Goal: Transaction & Acquisition: Purchase product/service

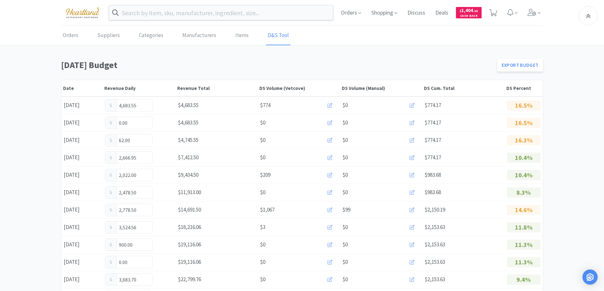
scroll to position [365, 0]
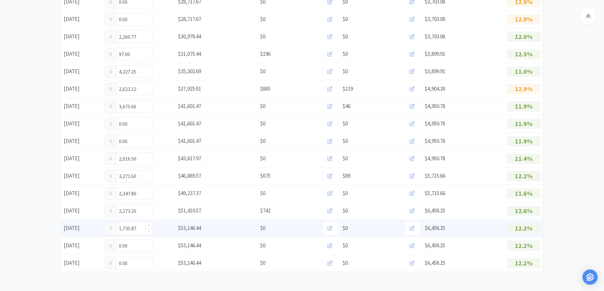
click at [141, 230] on input "1,735.87" at bounding box center [128, 228] width 47 height 12
type input "1"
type input "2,854"
click at [140, 228] on input "2,854.00" at bounding box center [128, 228] width 47 height 12
type input "2,854.49"
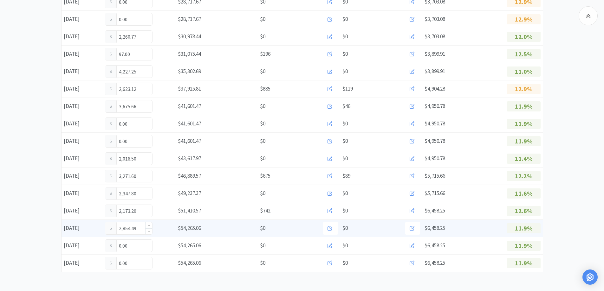
click at [141, 226] on input "2,854.49" at bounding box center [128, 228] width 47 height 12
type input "2"
type input "3,274"
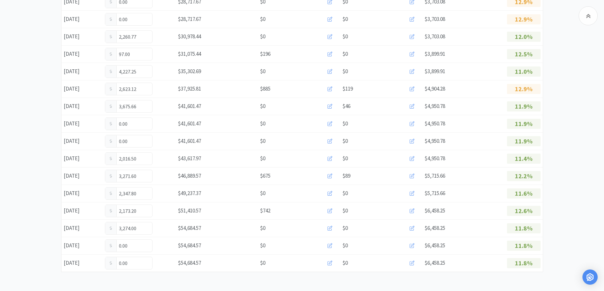
click at [141, 226] on input "3,274.00" at bounding box center [128, 228] width 47 height 12
type input "3,274.49"
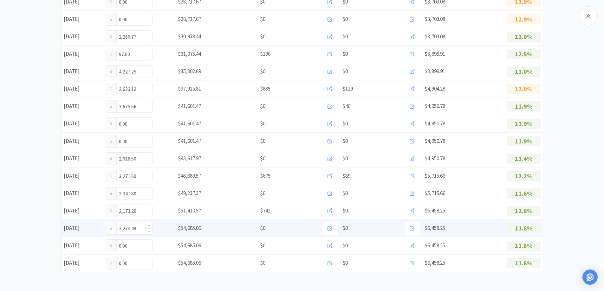
click at [136, 230] on input "3,274.49" at bounding box center [128, 228] width 47 height 12
type input "3"
type input "3,483.24"
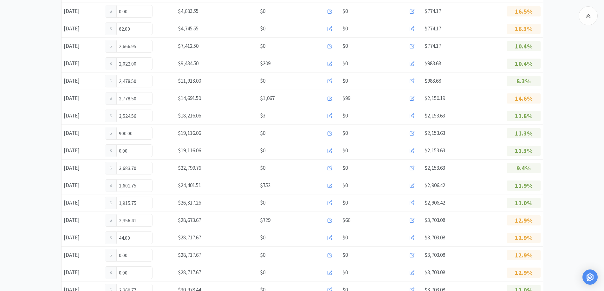
scroll to position [0, 0]
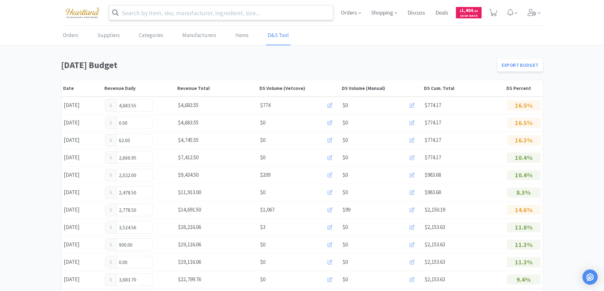
click at [213, 16] on input "text" at bounding box center [221, 12] width 224 height 15
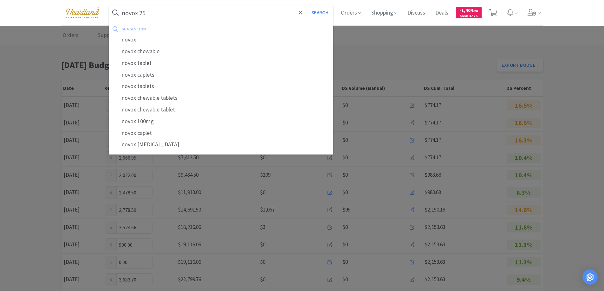
type input "novox 25"
click at [306, 5] on button "Search" at bounding box center [319, 12] width 26 height 15
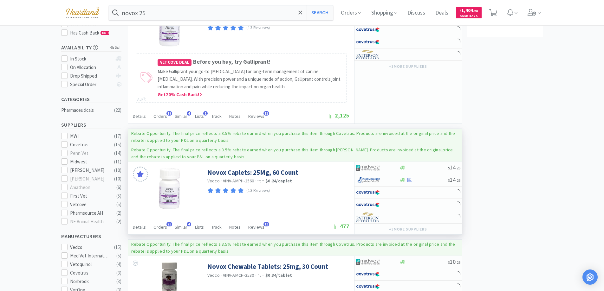
scroll to position [190, 0]
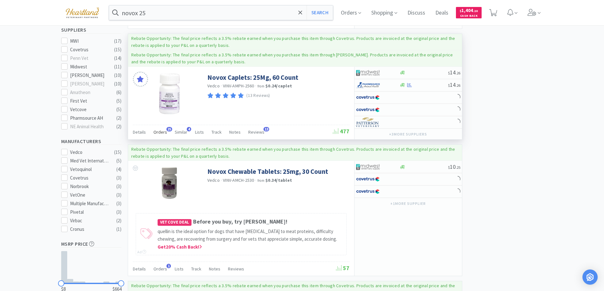
click at [161, 131] on span "Orders" at bounding box center [160, 132] width 14 height 6
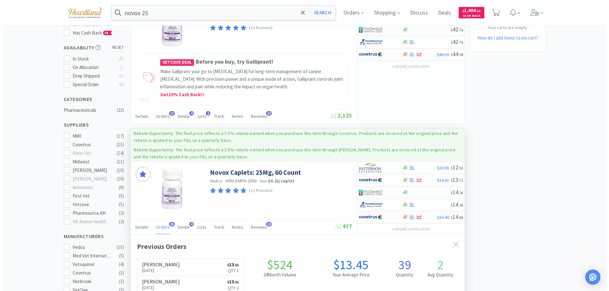
scroll to position [0, 0]
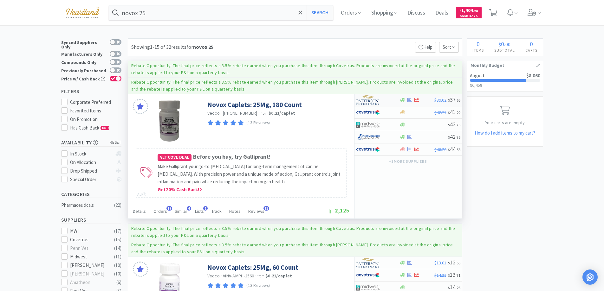
click at [387, 100] on div at bounding box center [373, 100] width 35 height 11
select select "1"
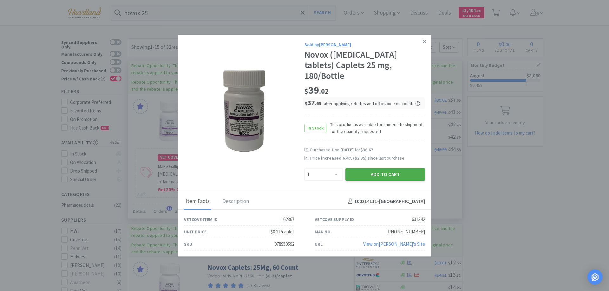
click at [386, 168] on button "Add to Cart" at bounding box center [385, 174] width 80 height 13
select select "1"
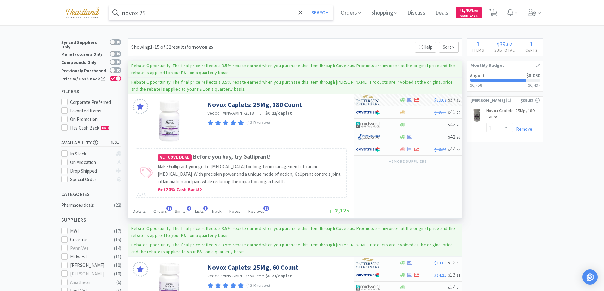
click at [167, 18] on input "novox 25" at bounding box center [221, 12] width 224 height 15
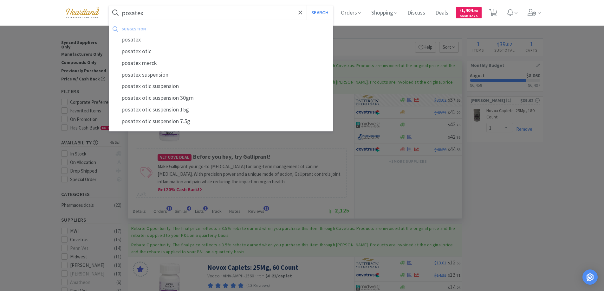
type input "posatex"
click at [306, 5] on button "Search" at bounding box center [319, 12] width 26 height 15
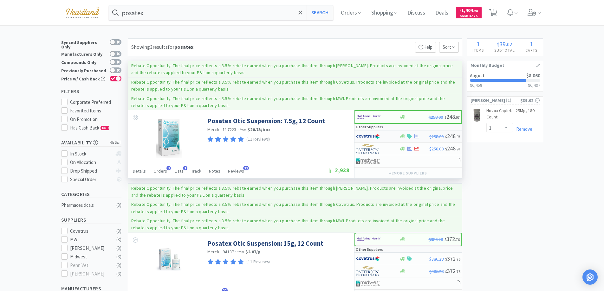
click at [390, 136] on div at bounding box center [373, 136] width 35 height 11
select select "1"
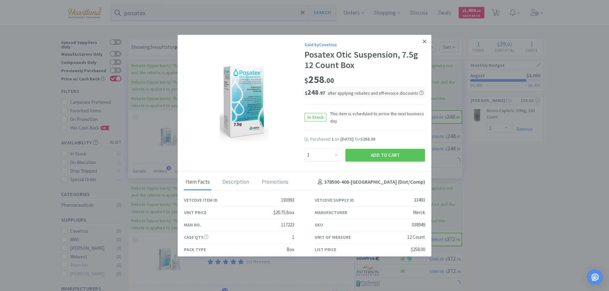
click at [422, 39] on icon at bounding box center [423, 42] width 3 height 6
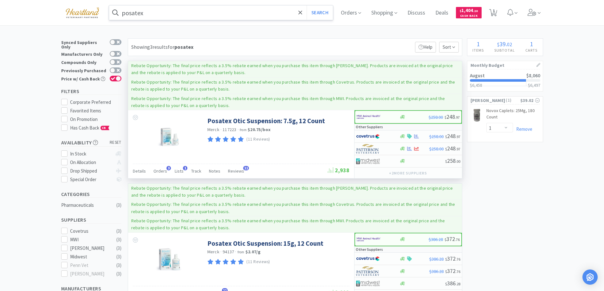
click at [204, 10] on input "posatex" at bounding box center [221, 12] width 224 height 15
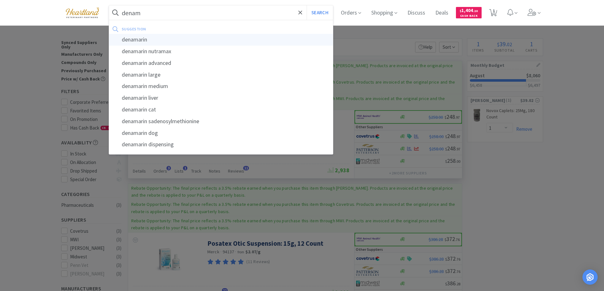
click at [139, 41] on div "denamarin" at bounding box center [221, 40] width 224 height 12
type input "denamarin"
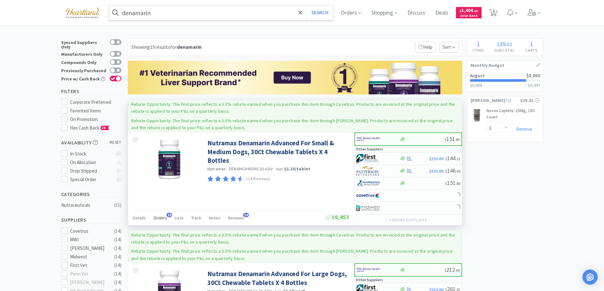
click at [158, 216] on span "Orders" at bounding box center [160, 218] width 14 height 6
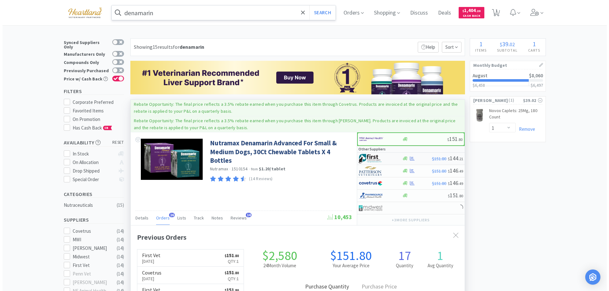
scroll to position [170, 334]
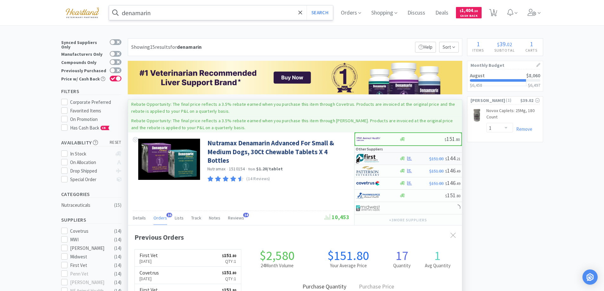
click at [388, 158] on div at bounding box center [373, 158] width 35 height 11
select select "1"
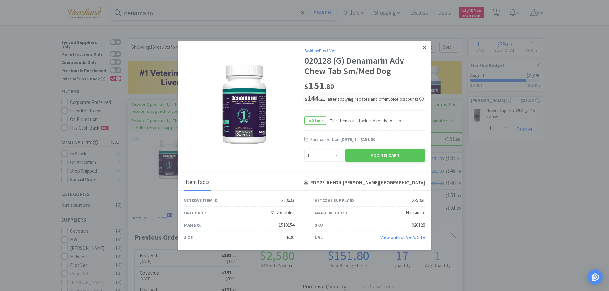
click at [422, 48] on icon at bounding box center [423, 48] width 3 height 6
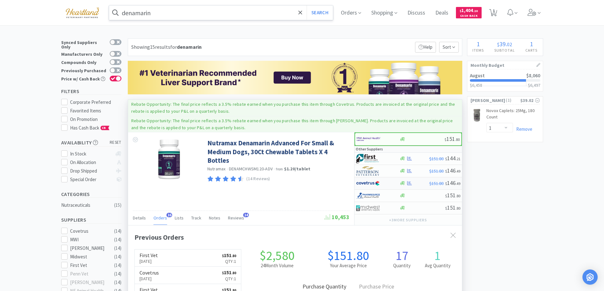
click at [387, 184] on div at bounding box center [373, 183] width 35 height 11
select select "1"
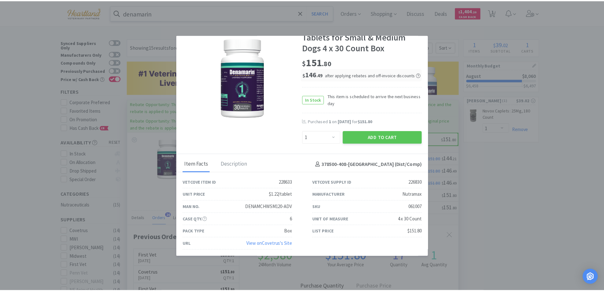
scroll to position [0, 0]
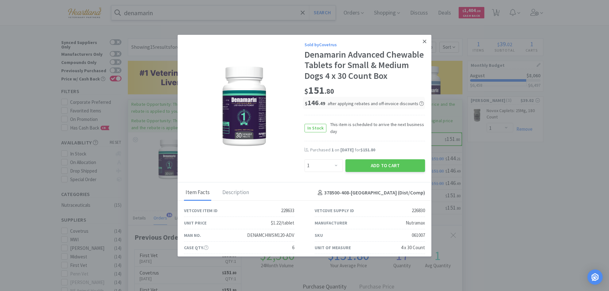
click at [422, 41] on icon at bounding box center [423, 42] width 3 height 6
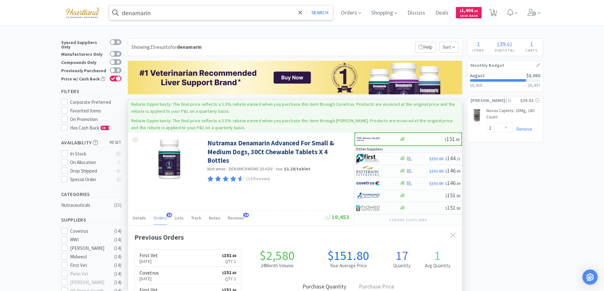
click at [168, 16] on input "denamarin" at bounding box center [221, 12] width 224 height 15
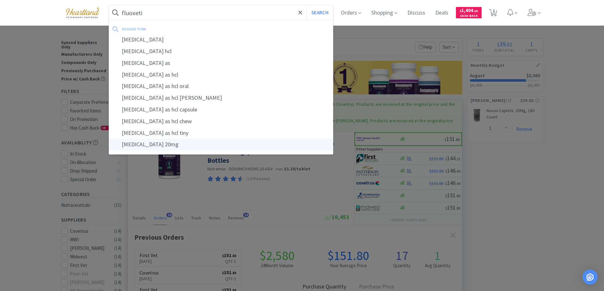
click at [153, 145] on div "fluoxetine 20mg" at bounding box center [221, 145] width 224 height 12
type input "fluoxetine 20mg"
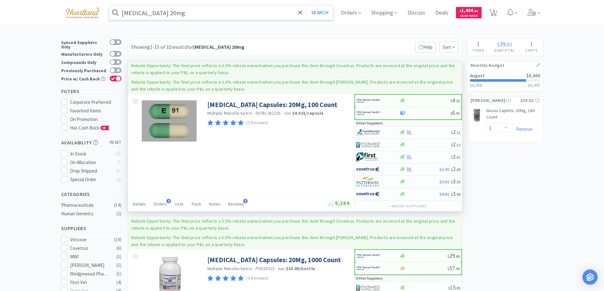
click at [152, 203] on div "Details Orders 3 Lists Track Notes Reviews 5" at bounding box center [230, 205] width 195 height 12
click at [160, 203] on span "Orders" at bounding box center [160, 204] width 14 height 6
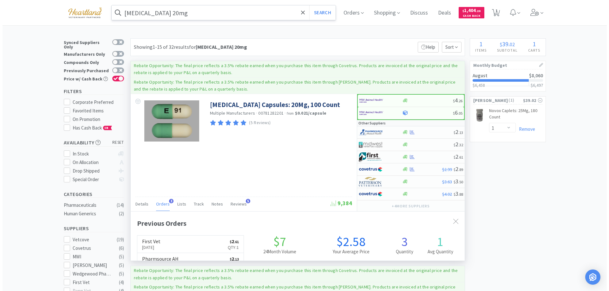
scroll to position [164, 334]
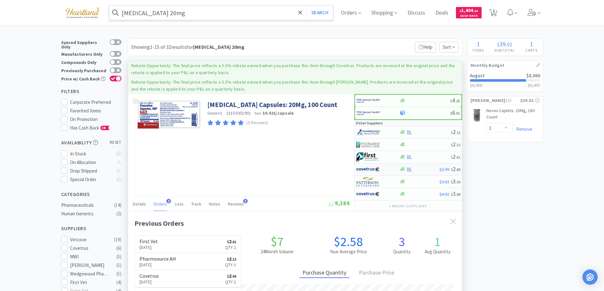
click at [392, 166] on div at bounding box center [377, 169] width 43 height 11
select select "1"
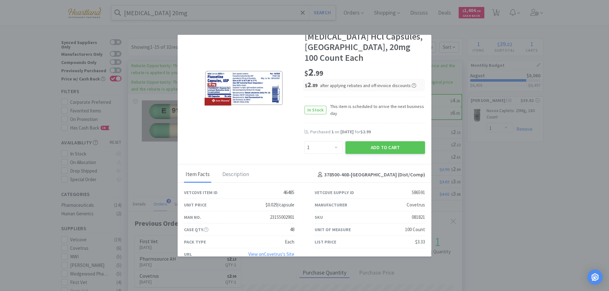
scroll to position [0, 0]
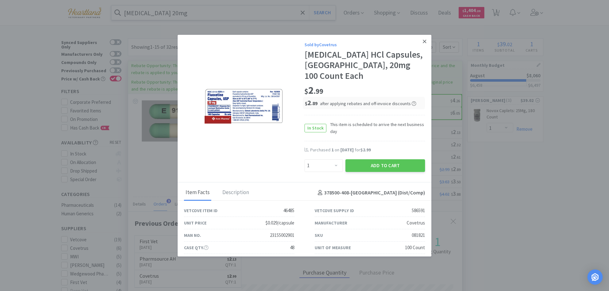
click at [419, 44] on link at bounding box center [424, 42] width 11 height 14
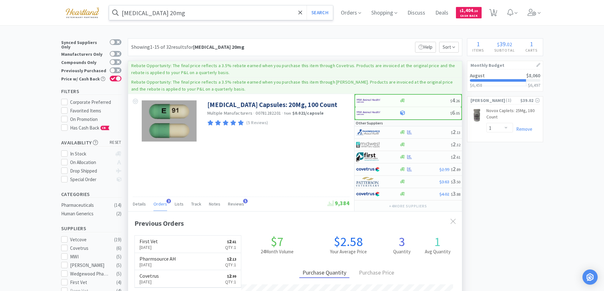
click at [189, 12] on input "fluoxetine 20mg" at bounding box center [221, 12] width 224 height 15
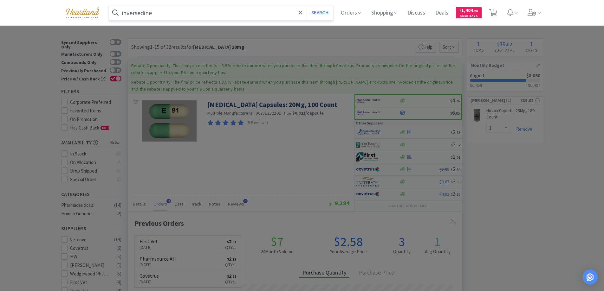
type input "inversedine"
click at [306, 5] on button "Search" at bounding box center [319, 12] width 26 height 15
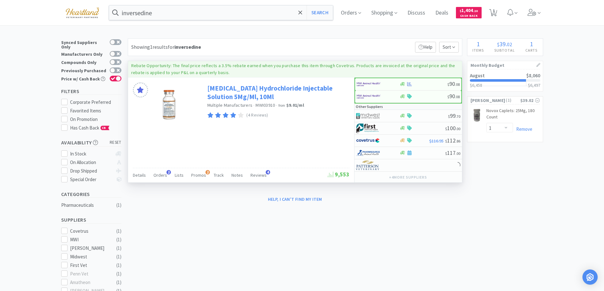
click at [260, 86] on link "Atipamezole Hydrochloride Injectable Solution 5Mg/Ml, 10Ml" at bounding box center [277, 92] width 140 height 17
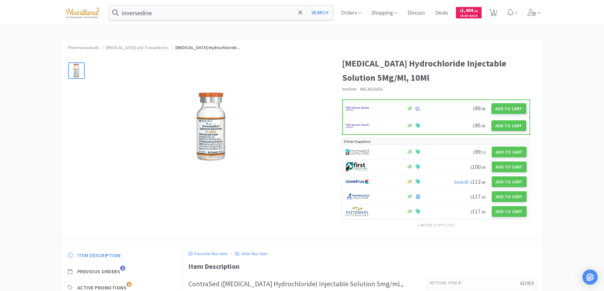
click at [387, 106] on div at bounding box center [373, 108] width 54 height 11
select select "1"
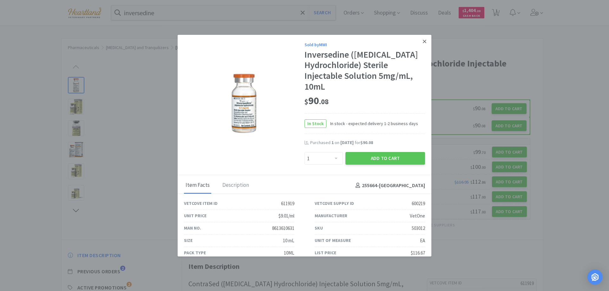
click at [422, 39] on icon at bounding box center [423, 42] width 3 height 6
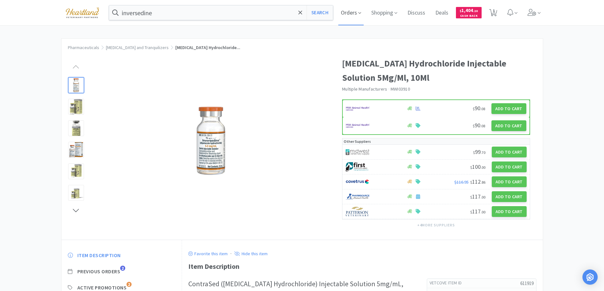
click at [360, 13] on icon at bounding box center [359, 13] width 3 height 2
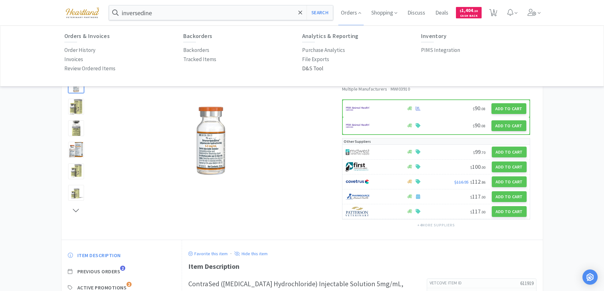
click at [309, 66] on p "D&S Tool" at bounding box center [312, 68] width 21 height 9
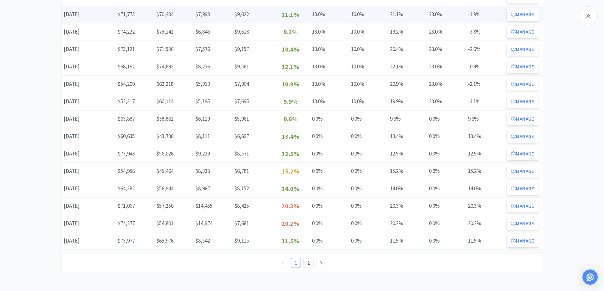
scroll to position [126, 0]
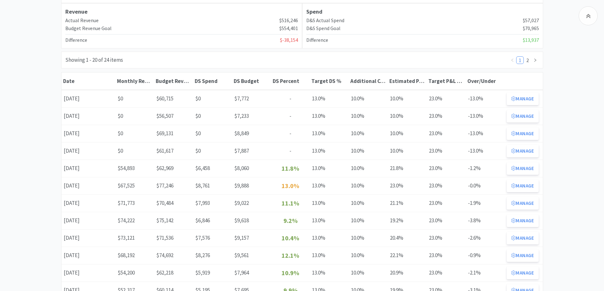
scroll to position [158, 0]
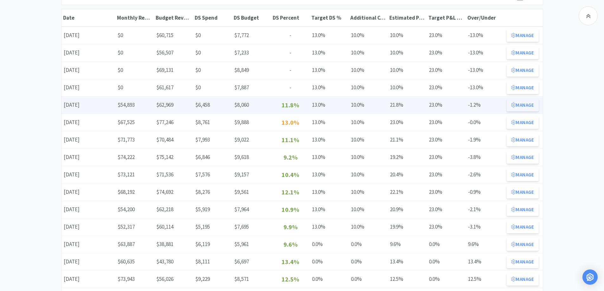
click at [537, 107] on button "Manage" at bounding box center [522, 105] width 32 height 13
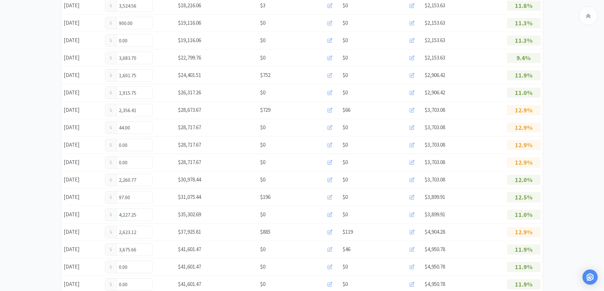
scroll to position [365, 0]
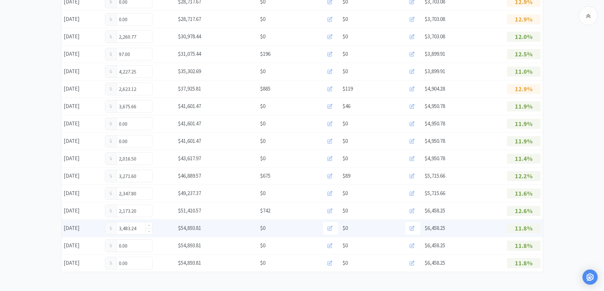
click at [143, 232] on input "3,483.24" at bounding box center [128, 228] width 47 height 12
type input "3"
type input "3,677.24"
click at [139, 231] on input "3,677.24" at bounding box center [128, 228] width 47 height 12
type input "3"
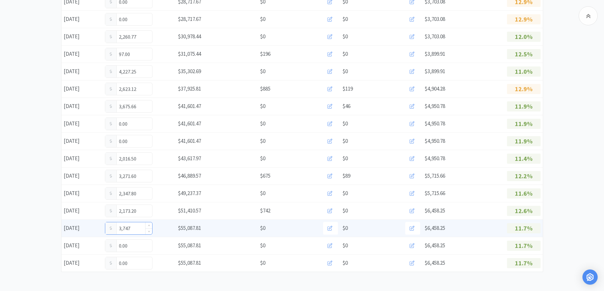
type input "3,747."
click at [141, 226] on input "3,747.00" at bounding box center [128, 228] width 47 height 12
type input "3,747.74"
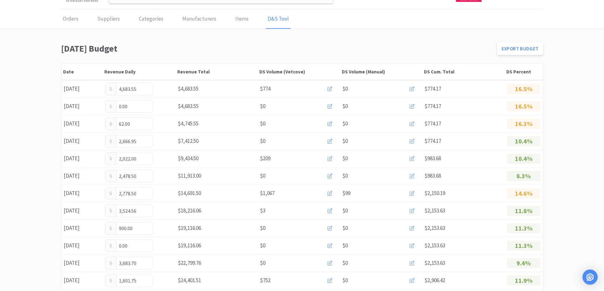
scroll to position [0, 0]
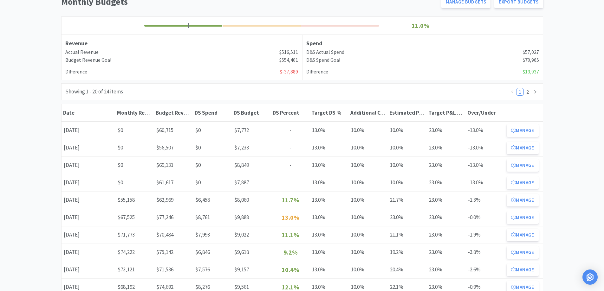
scroll to position [158, 0]
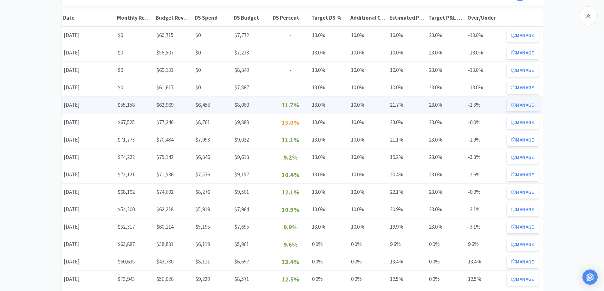
click at [528, 105] on button "Manage" at bounding box center [522, 105] width 32 height 13
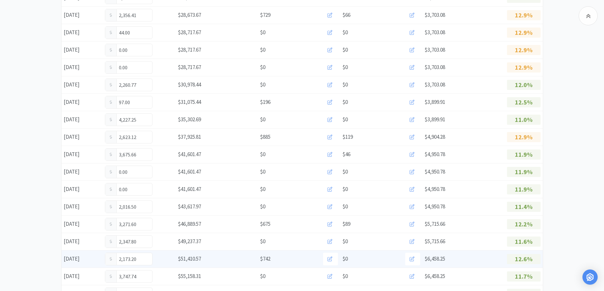
scroll to position [365, 0]
